Goal: Answer question/provide support: Share knowledge or assist other users

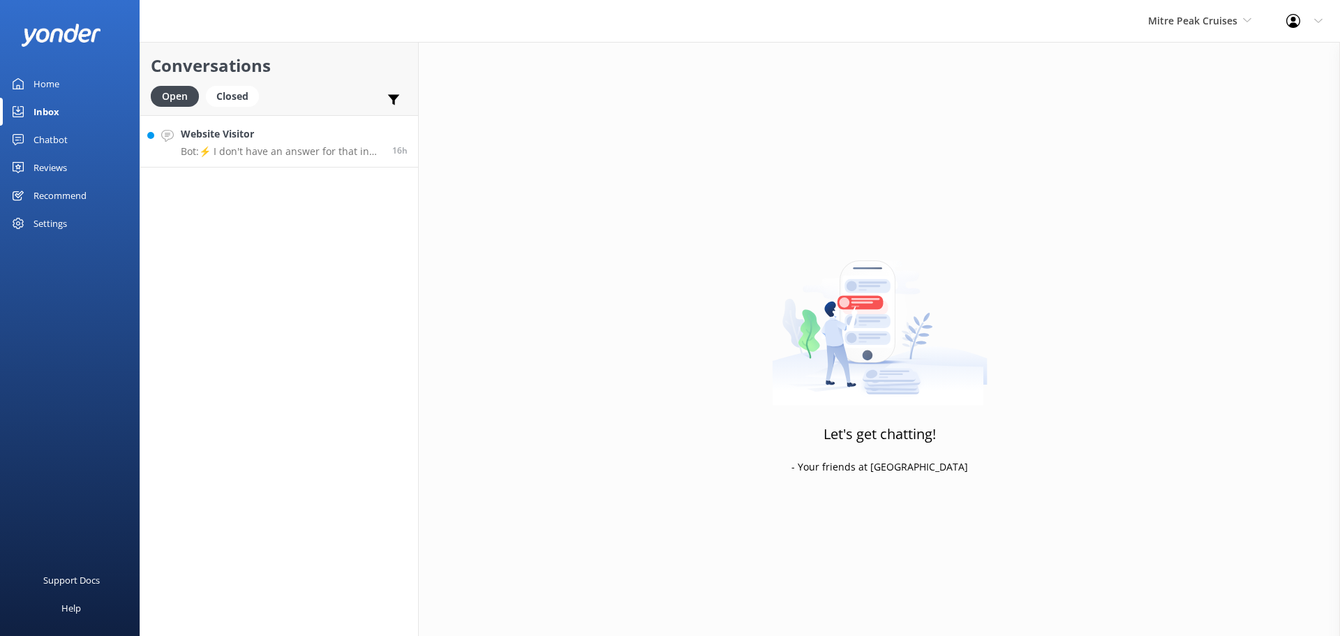
click at [288, 153] on p "Bot: ⚡ I don't have an answer for that in my knowledge base. Please try and rep…" at bounding box center [281, 151] width 201 height 13
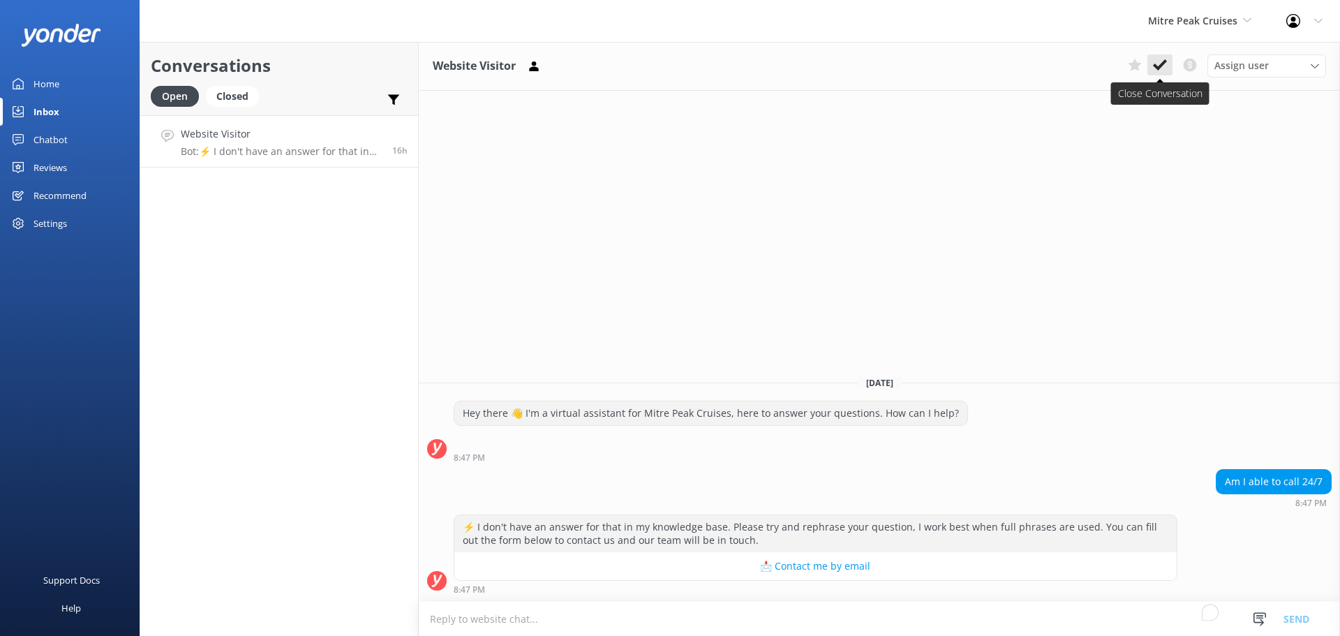
click at [1171, 74] on button at bounding box center [1160, 64] width 25 height 21
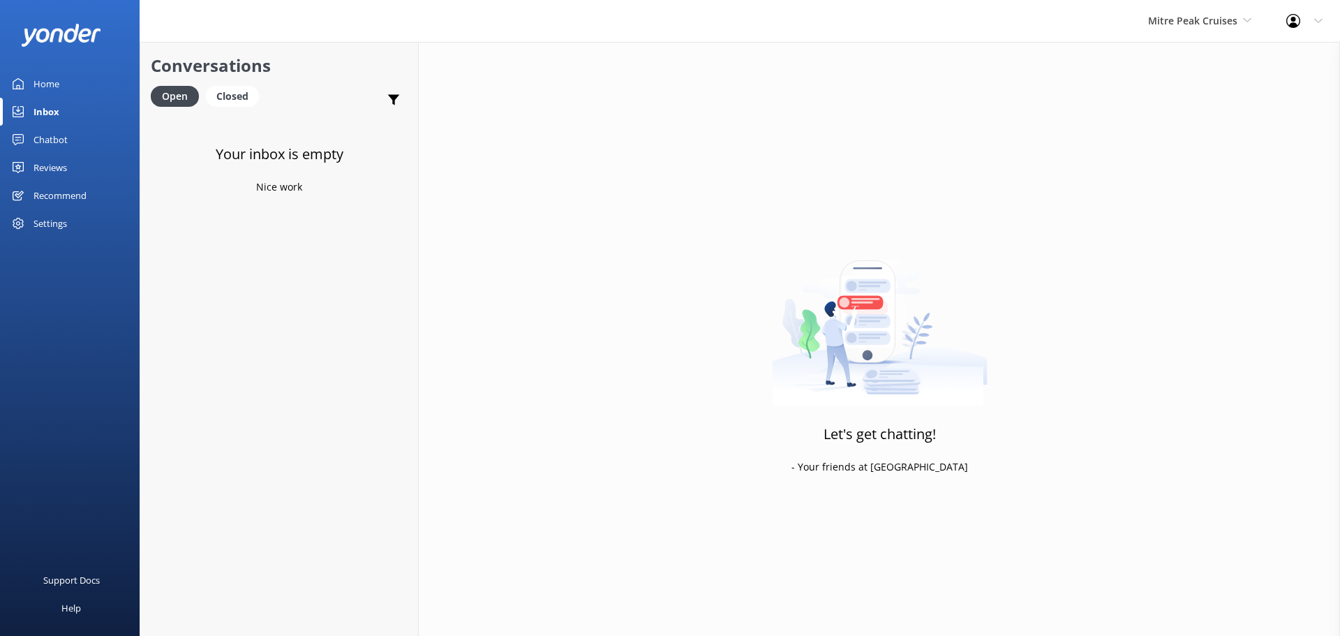
click at [1246, 218] on div "Let's get chatting! - Your friends at Yonder" at bounding box center [879, 360] width 921 height 636
click at [64, 113] on link "Inbox" at bounding box center [70, 112] width 140 height 28
click at [1183, 16] on span "Mitre Peak Cruises" at bounding box center [1192, 20] width 89 height 13
click at [1189, 52] on link "Milford Sound Scenic Flights" at bounding box center [1201, 59] width 140 height 34
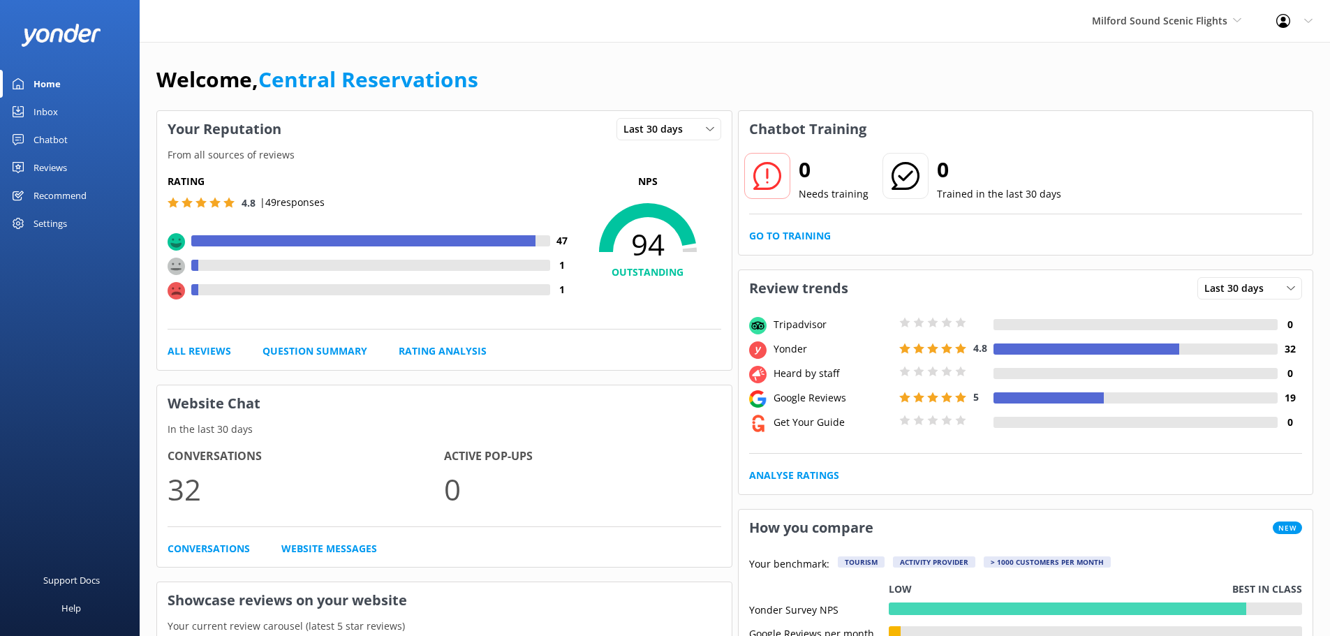
click at [628, 316] on div "Rating 4.8 | 49 responses 47 1 1 NPS 94 OUTSTANDING" at bounding box center [445, 252] width 554 height 156
click at [401, 175] on h5 "Rating" at bounding box center [371, 181] width 407 height 15
click at [9, 108] on link "Inbox" at bounding box center [70, 112] width 140 height 28
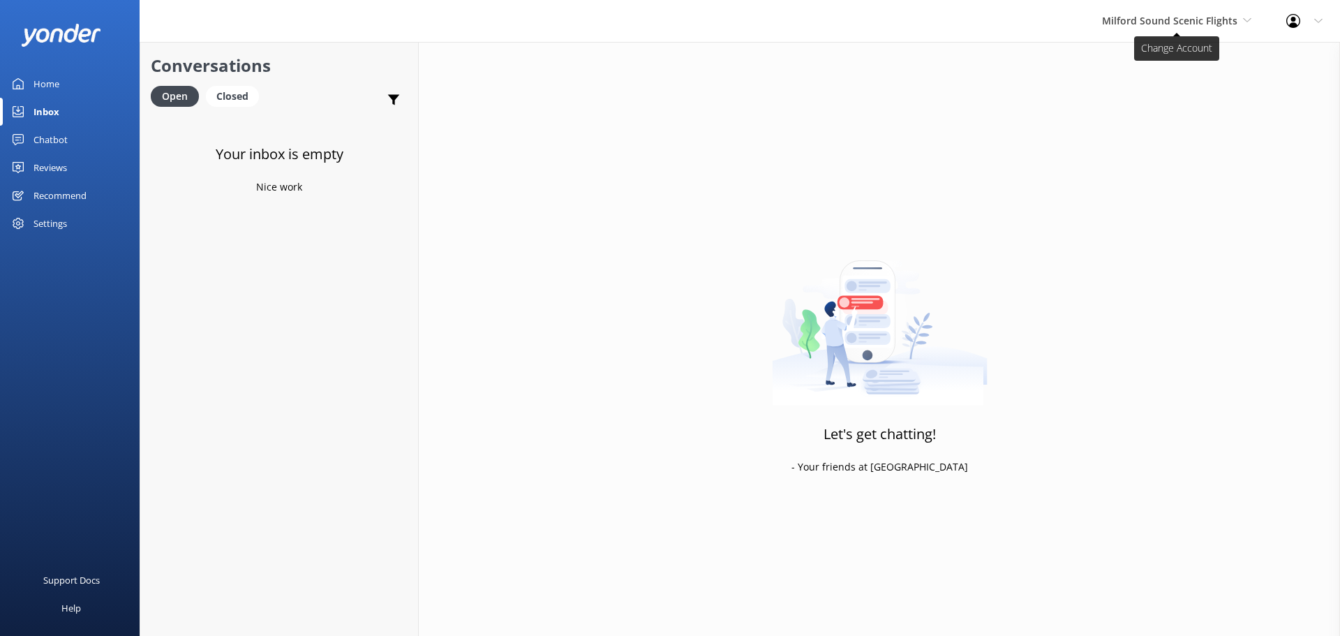
click at [1177, 24] on span "Milford Sound Scenic Flights" at bounding box center [1169, 20] width 135 height 13
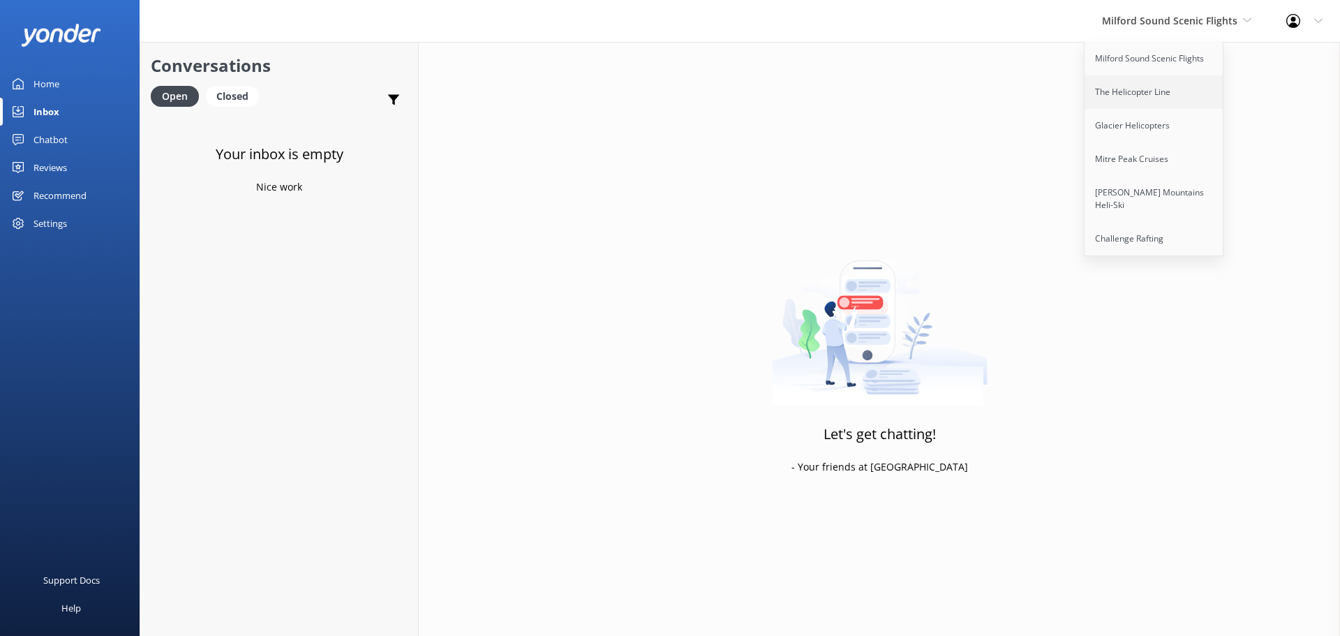
click at [1152, 88] on link "The Helicopter Line" at bounding box center [1155, 92] width 140 height 34
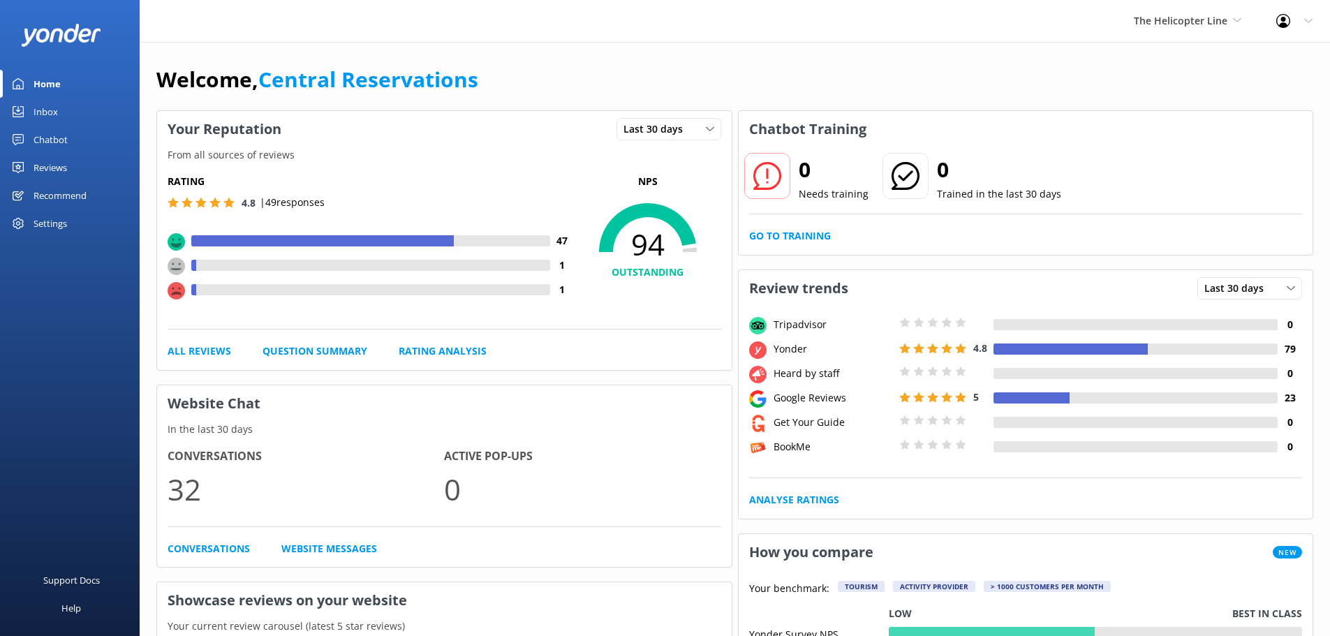
click at [40, 112] on div "Inbox" at bounding box center [46, 112] width 24 height 28
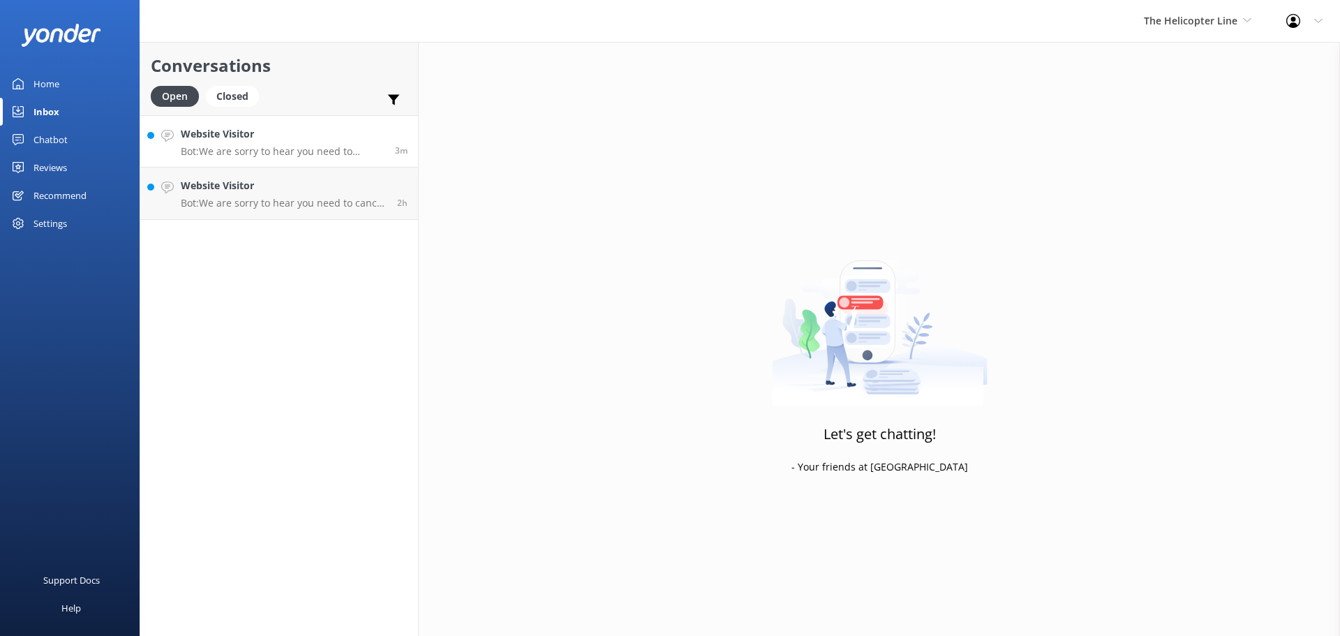
click at [382, 146] on p "Bot: We are sorry to hear you need to cancel your booking. Please contact our b…" at bounding box center [283, 151] width 204 height 13
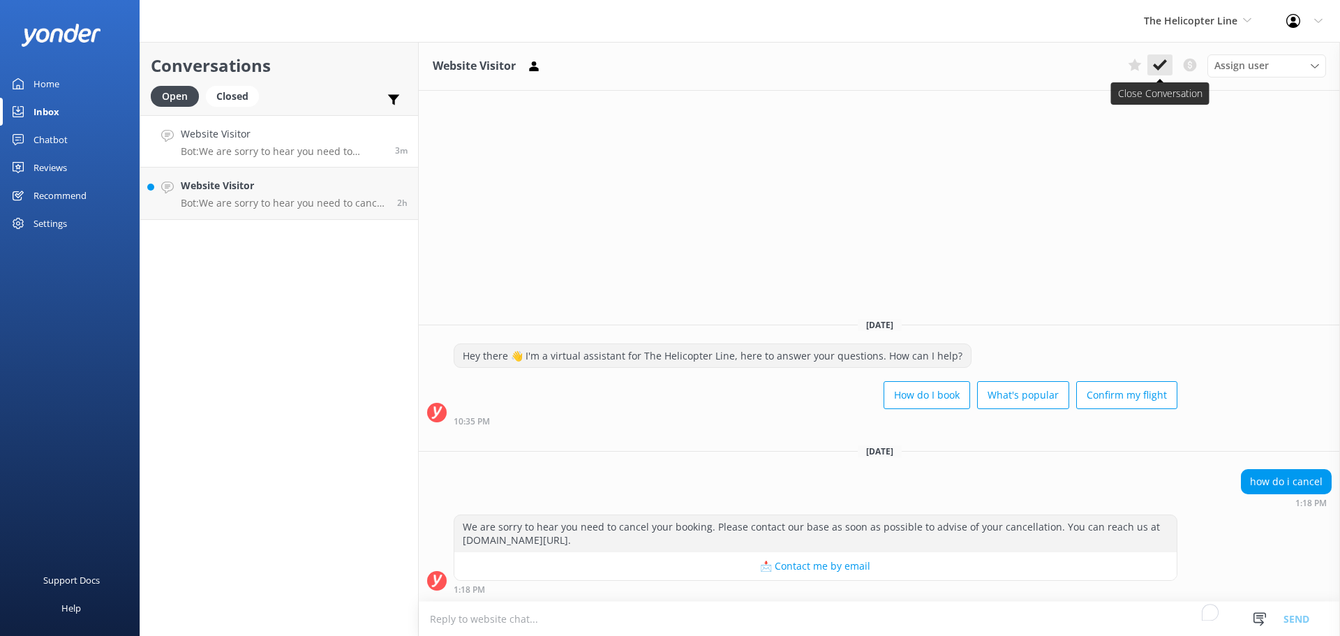
click at [1150, 67] on button at bounding box center [1160, 64] width 25 height 21
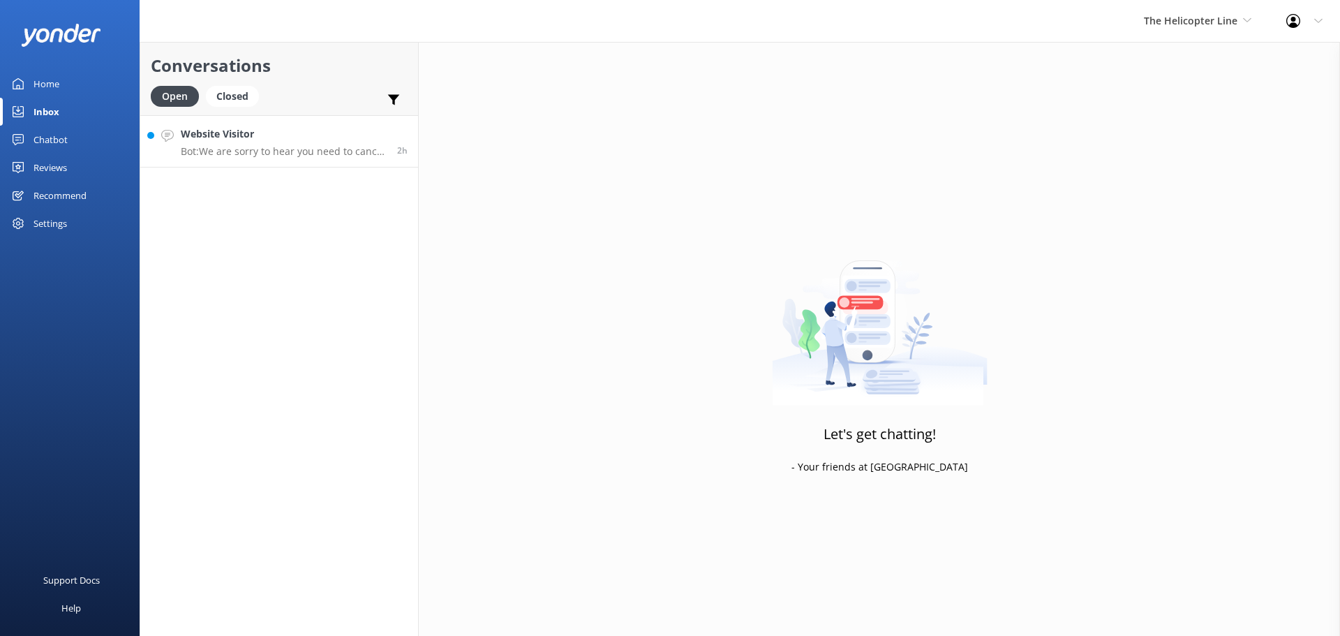
click at [262, 145] on div "Website Visitor Bot: We are sorry to hear you need to cancel your booking. Plea…" at bounding box center [284, 141] width 206 height 30
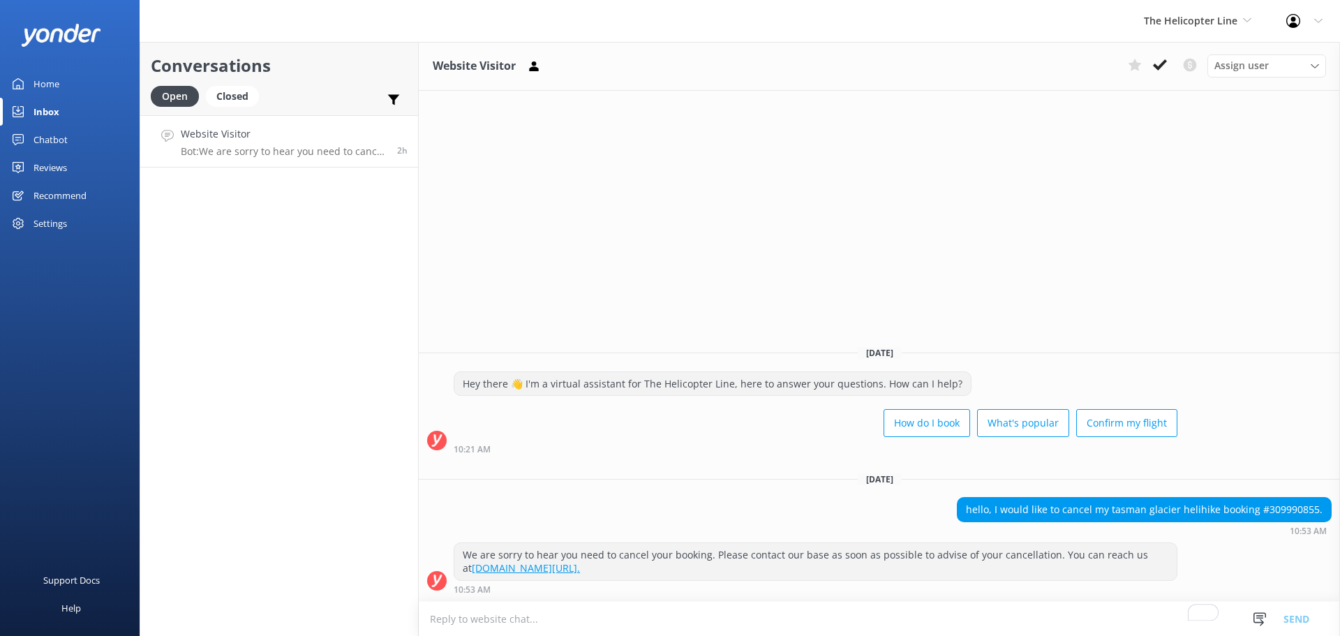
click at [1303, 507] on div "hello, I would like to cancel my tasman glacier helihike booking #309990855." at bounding box center [1144, 510] width 373 height 24
copy div "309990855"
click at [1153, 66] on icon at bounding box center [1160, 65] width 14 height 14
click at [1190, 37] on div "The Helicopter Line Milford Sound Scenic Flights The Helicopter Line Glacier He…" at bounding box center [1198, 21] width 142 height 42
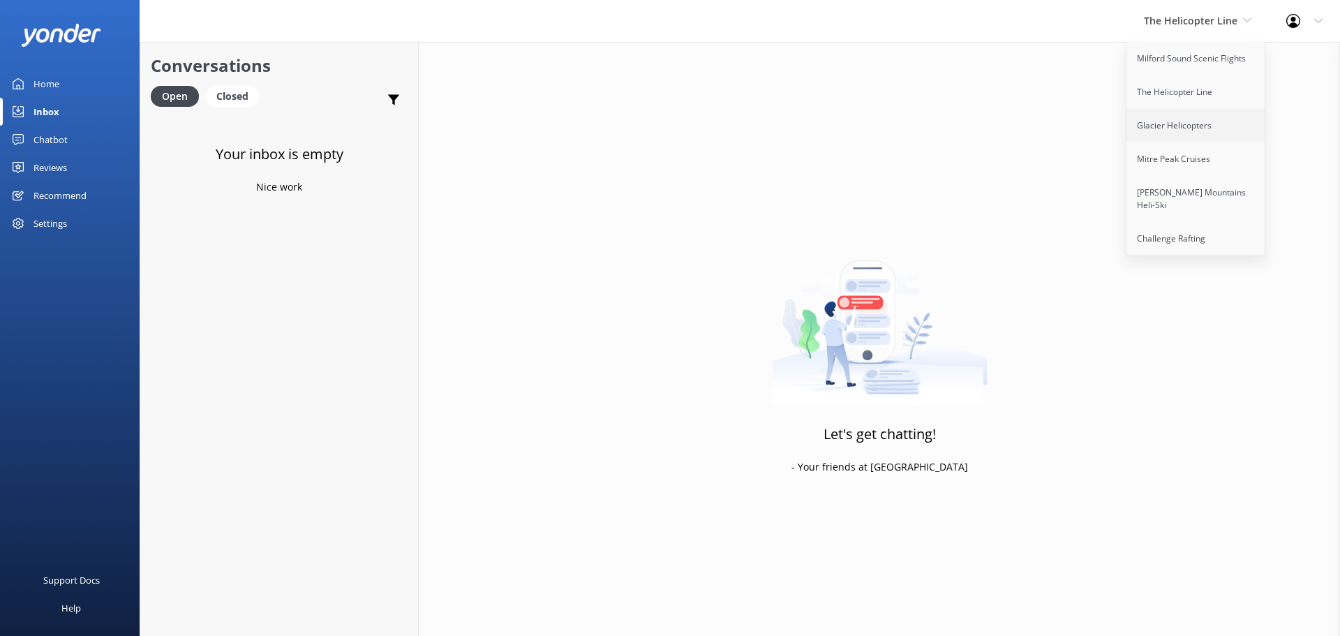
click at [1174, 117] on link "Glacier Helicopters" at bounding box center [1197, 126] width 140 height 34
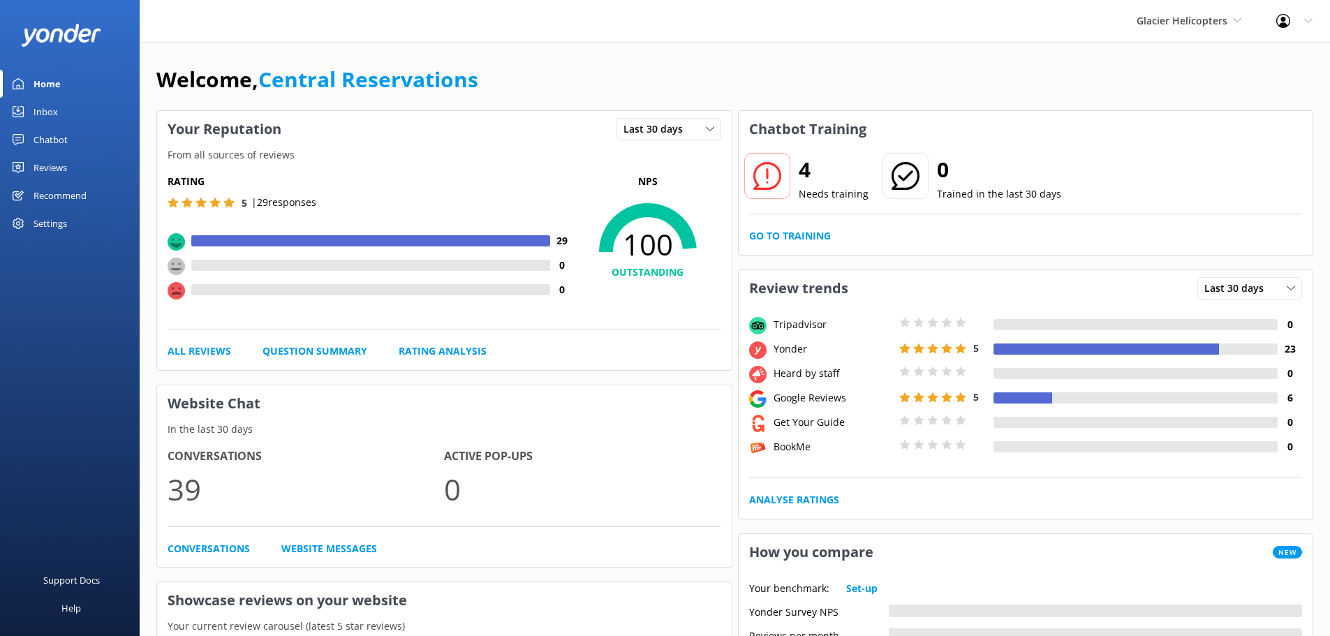
click at [66, 105] on link "Inbox" at bounding box center [70, 112] width 140 height 28
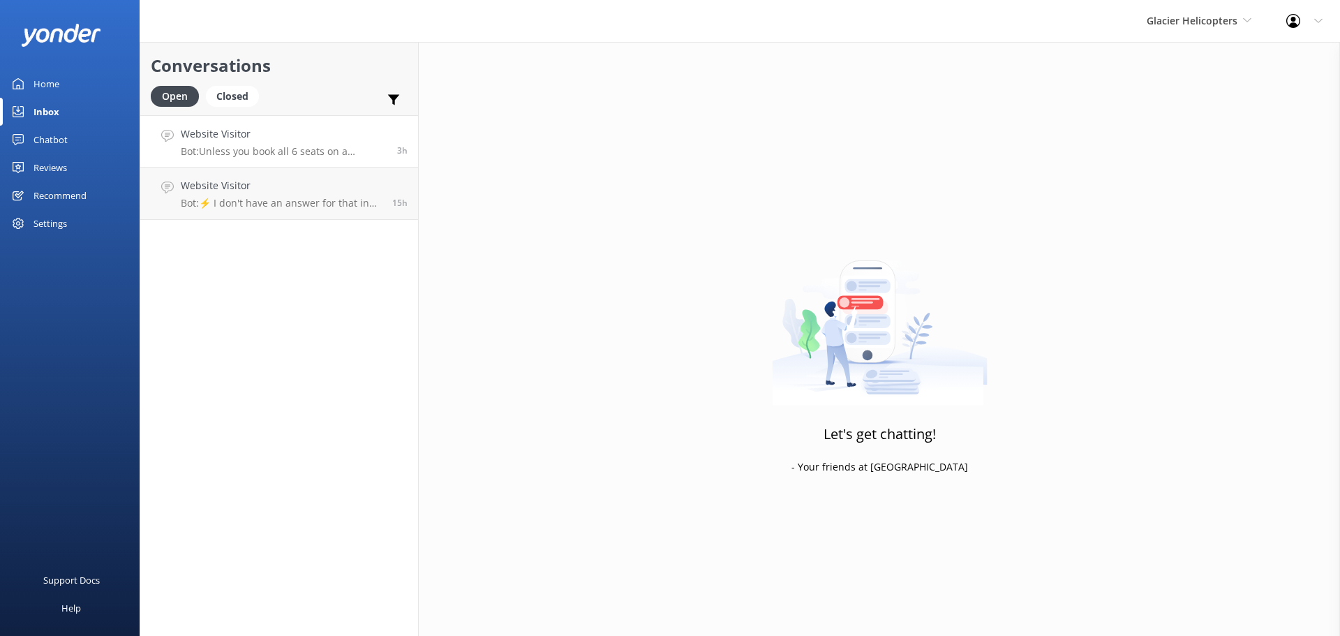
click at [342, 143] on div "Website Visitor Bot: Unless you book all 6 seats on a helicopter, it is likely …" at bounding box center [284, 141] width 206 height 30
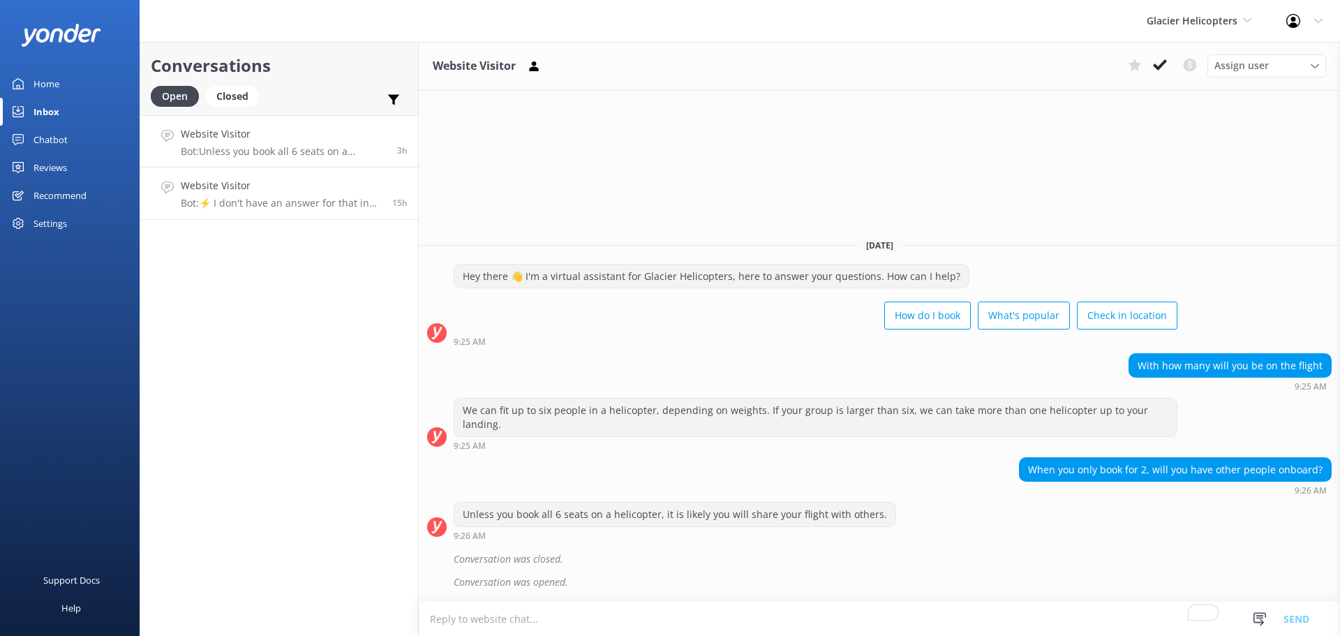
click at [313, 195] on div "Website Visitor Bot: ⚡ I don't have an answer for that in my knowledge base. Pl…" at bounding box center [281, 193] width 201 height 31
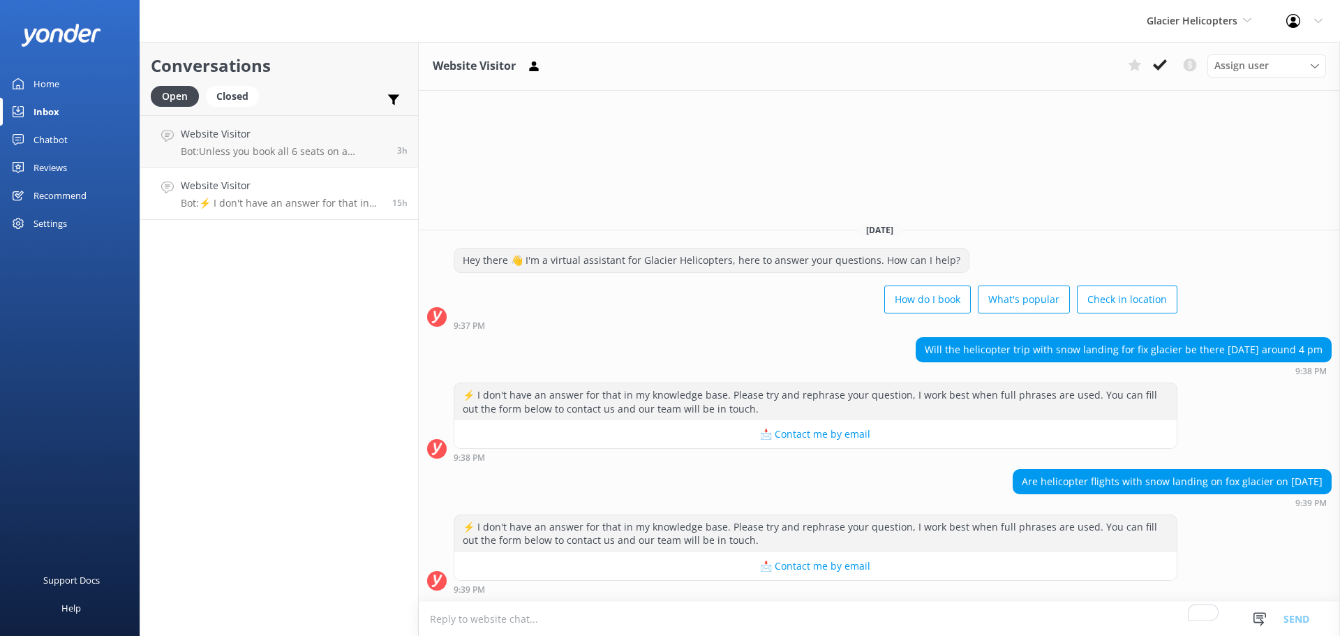
click at [1157, 63] on icon at bounding box center [1160, 65] width 14 height 14
click at [1176, 0] on div "Glacier Helicopters Milford Sound Scenic Flights The Helicopter Line Glacier He…" at bounding box center [1200, 21] width 140 height 42
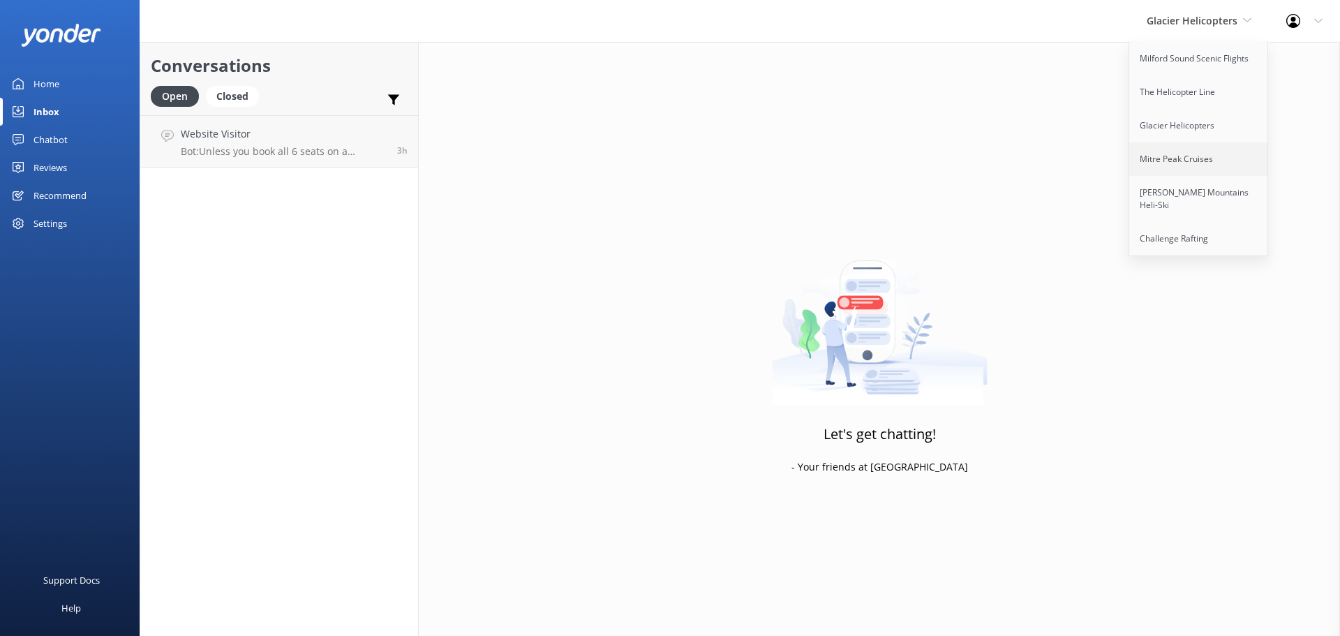
click at [1187, 159] on link "Mitre Peak Cruises" at bounding box center [1200, 159] width 140 height 34
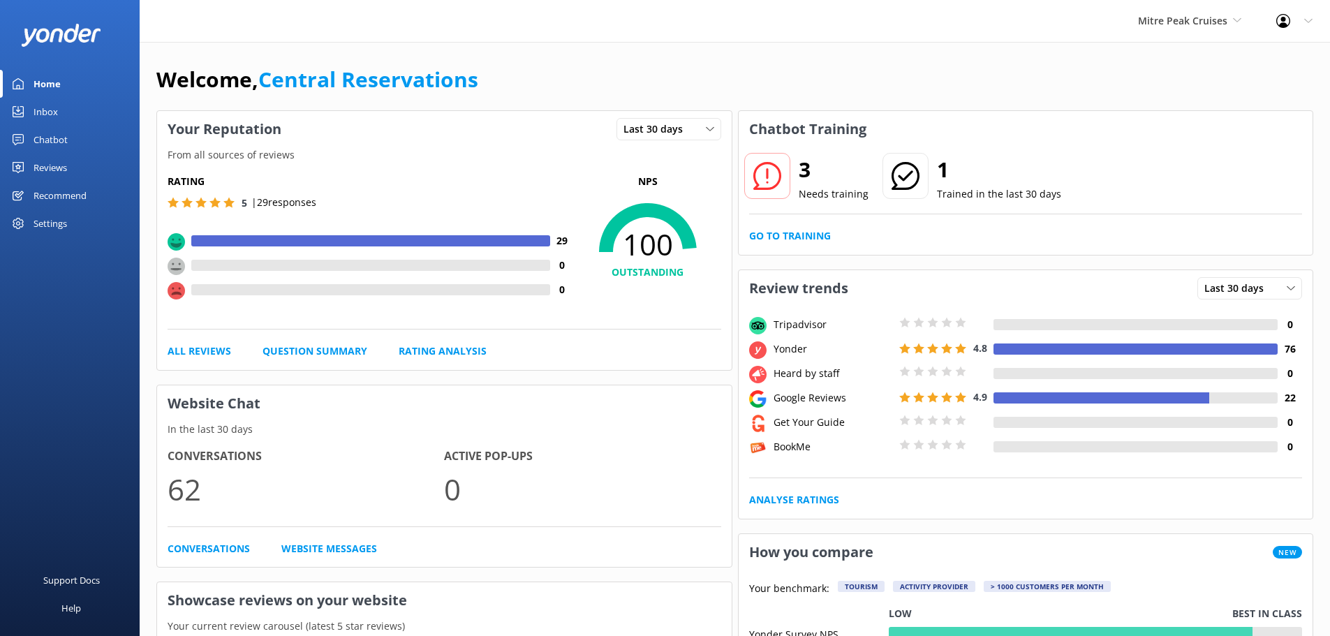
click at [76, 109] on link "Inbox" at bounding box center [70, 112] width 140 height 28
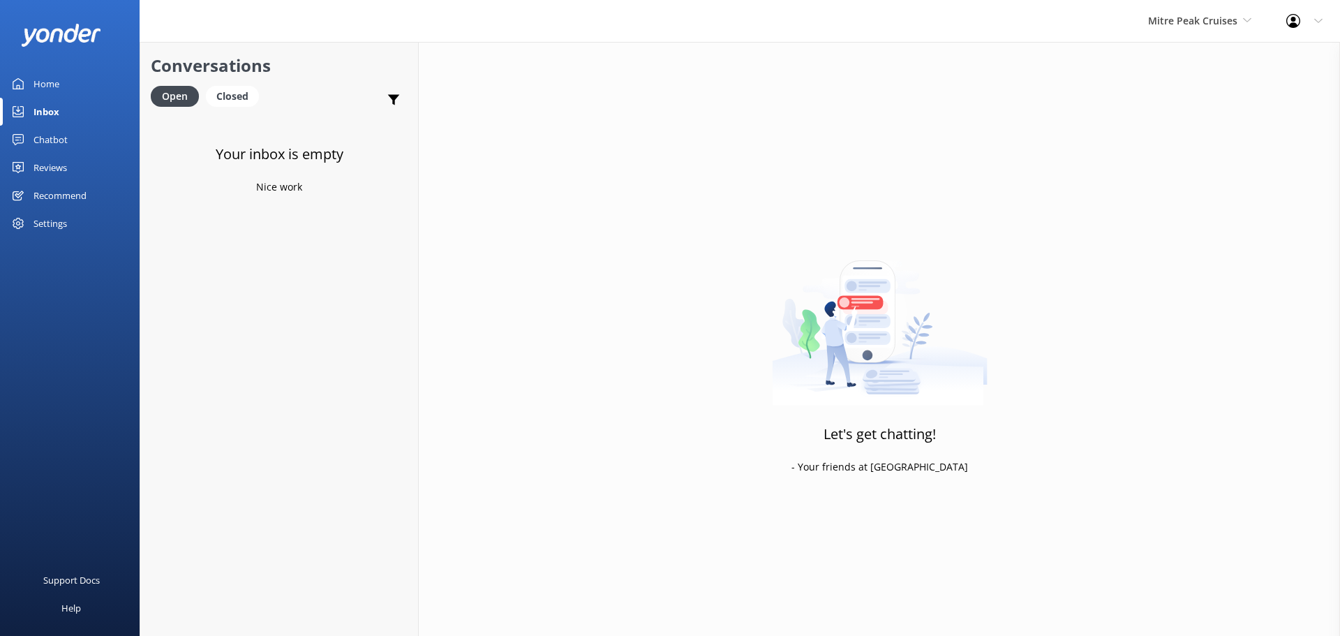
click at [1192, 34] on div "Mitre Peak Cruises Milford Sound Scenic Flights The Helicopter Line Glacier Hel…" at bounding box center [1200, 21] width 138 height 42
click at [1161, 192] on link "[PERSON_NAME] Mountains Heli-Ski" at bounding box center [1201, 199] width 140 height 46
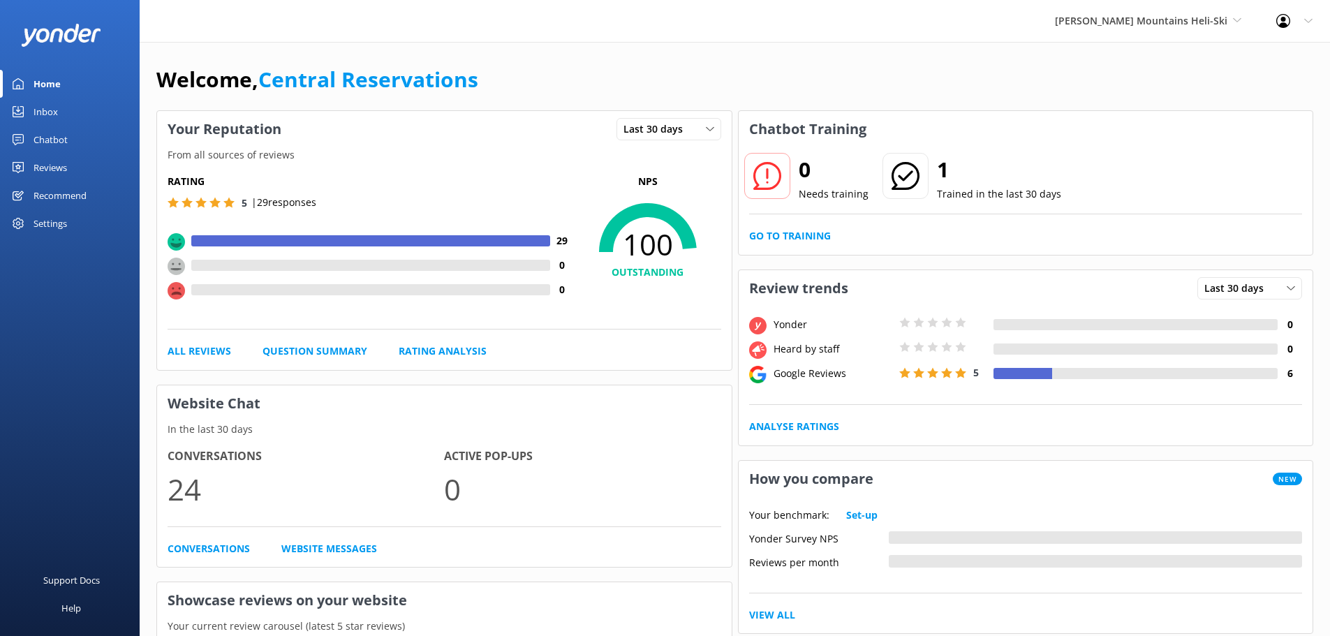
click at [43, 105] on div "Inbox" at bounding box center [46, 112] width 24 height 28
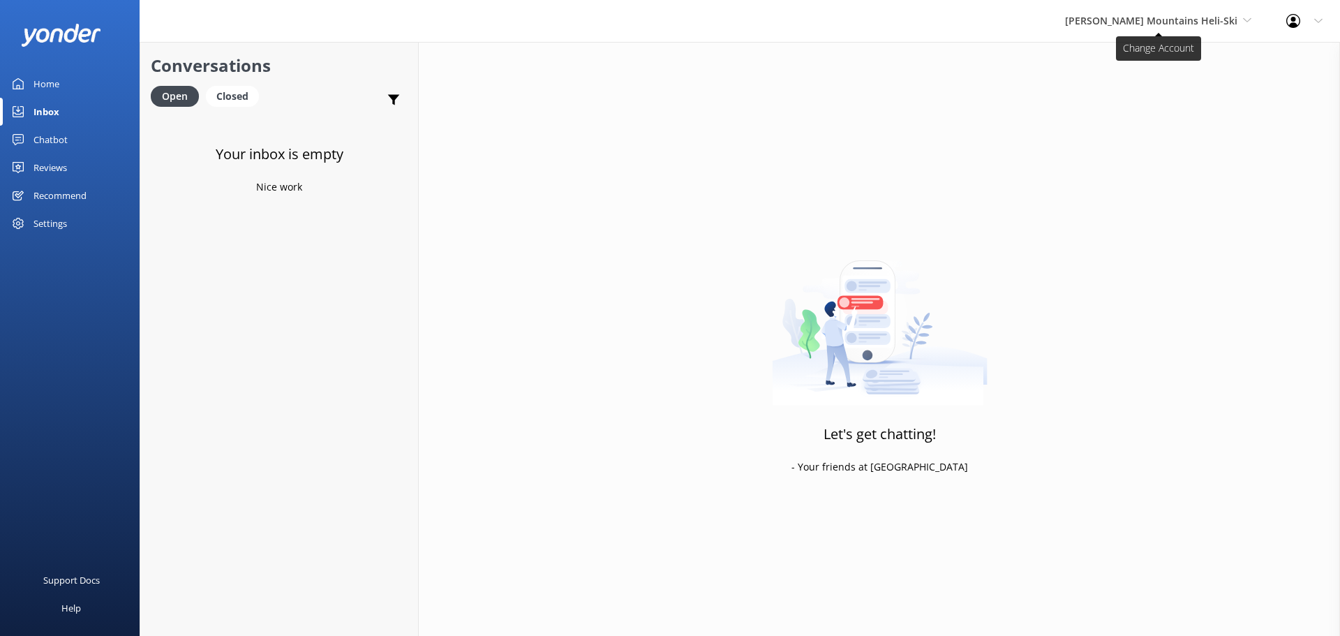
click at [1171, 24] on span "[PERSON_NAME] Mountains Heli-Ski" at bounding box center [1151, 20] width 172 height 13
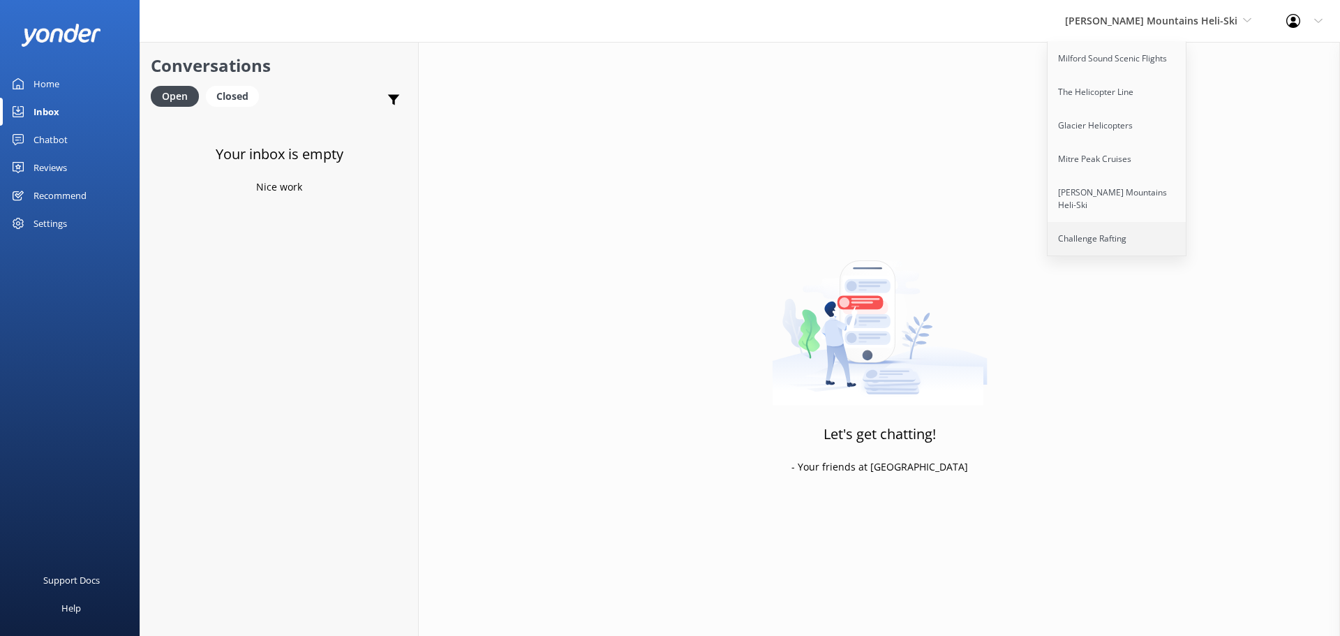
click at [1172, 234] on link "Challenge Rafting" at bounding box center [1118, 239] width 140 height 34
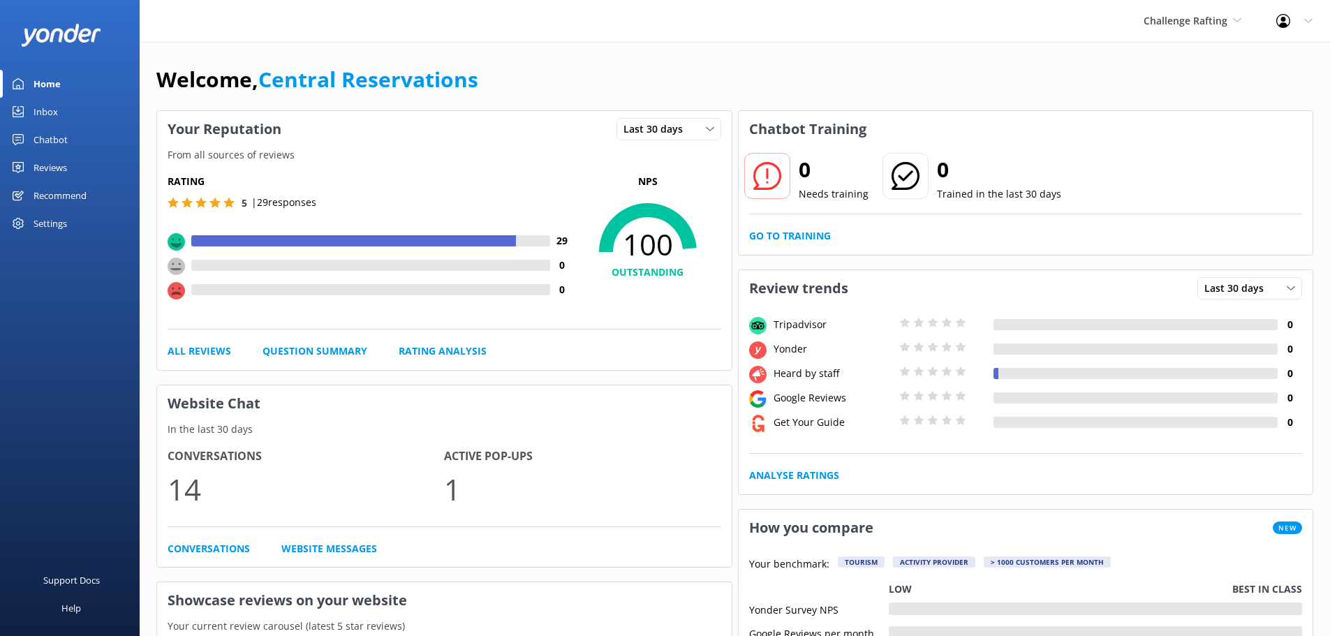
click at [69, 108] on link "Inbox" at bounding box center [70, 112] width 140 height 28
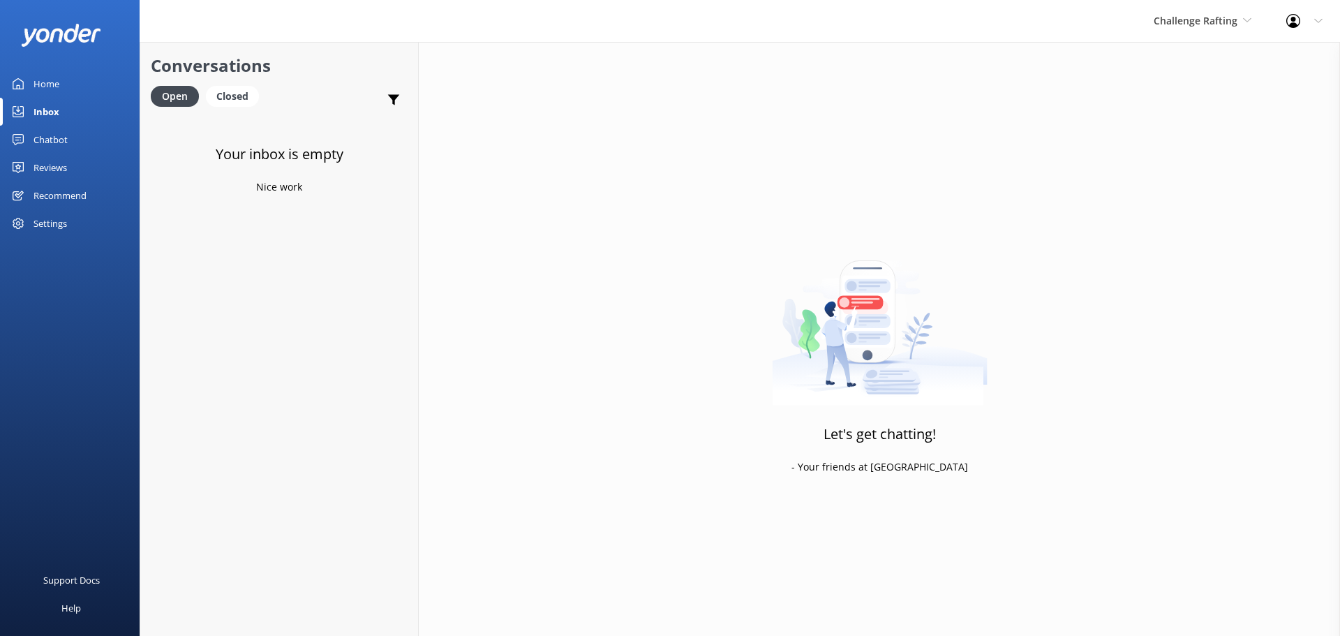
click at [42, 113] on div "Inbox" at bounding box center [47, 112] width 26 height 28
click at [1211, 8] on div "Challenge Rafting Milford Sound Scenic Flights The Helicopter Line Glacier Heli…" at bounding box center [1203, 21] width 133 height 42
click at [1162, 61] on link "Milford Sound Scenic Flights" at bounding box center [1207, 59] width 140 height 34
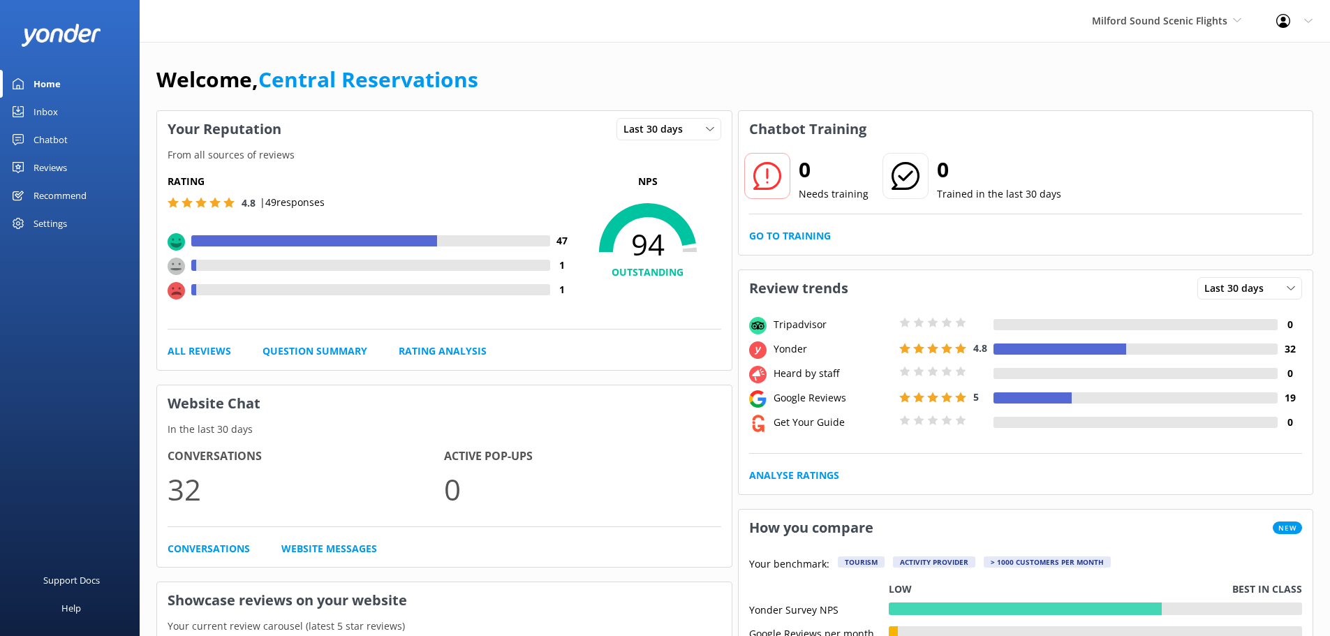
click at [29, 105] on link "Inbox" at bounding box center [70, 112] width 140 height 28
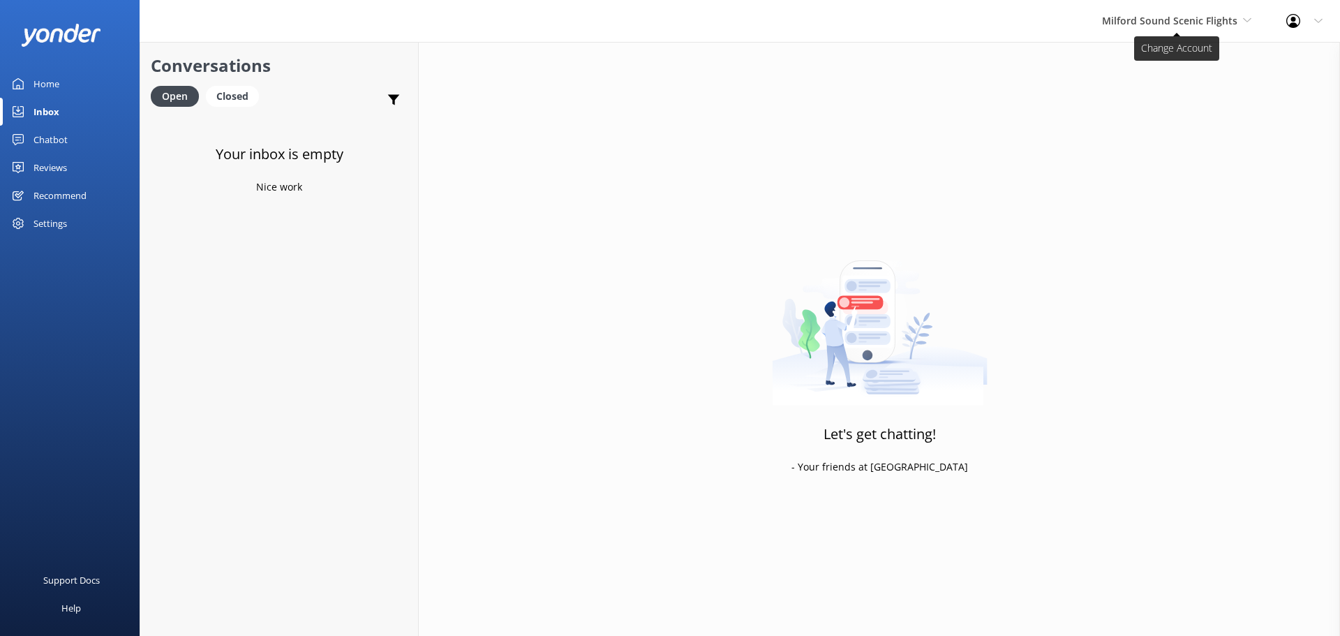
click at [1214, 14] on span "Milford Sound Scenic Flights" at bounding box center [1169, 20] width 135 height 13
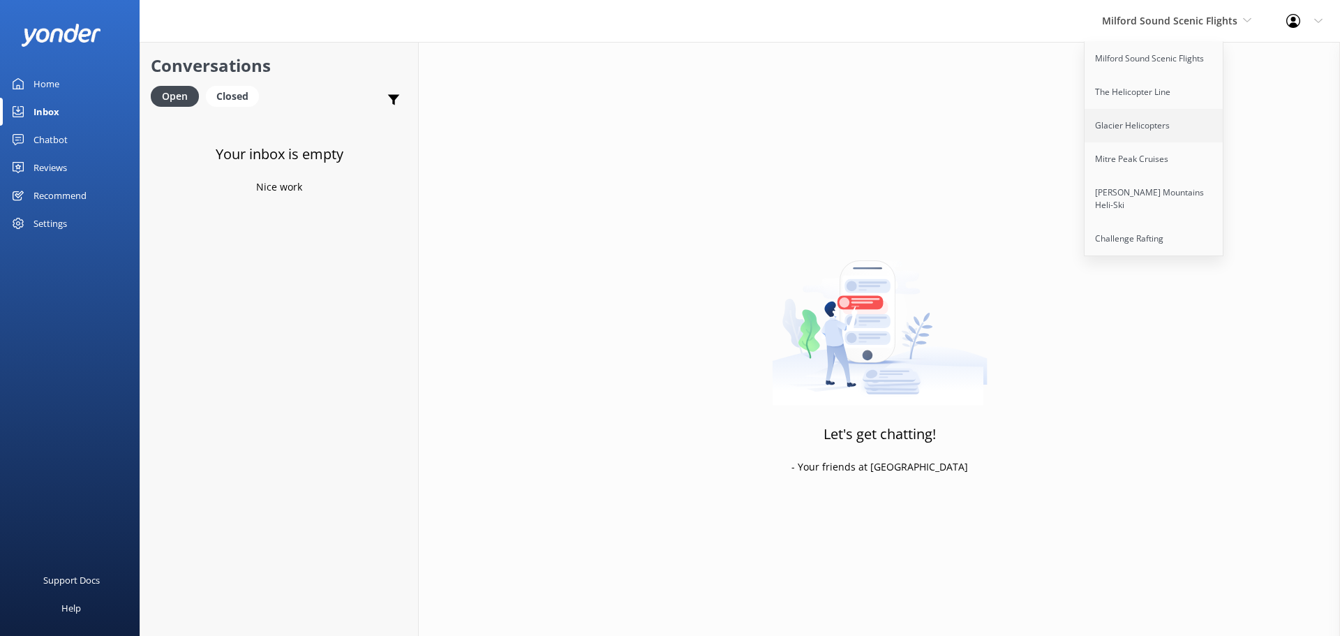
click at [1153, 114] on link "Glacier Helicopters" at bounding box center [1155, 126] width 140 height 34
